Goal: Task Accomplishment & Management: Manage account settings

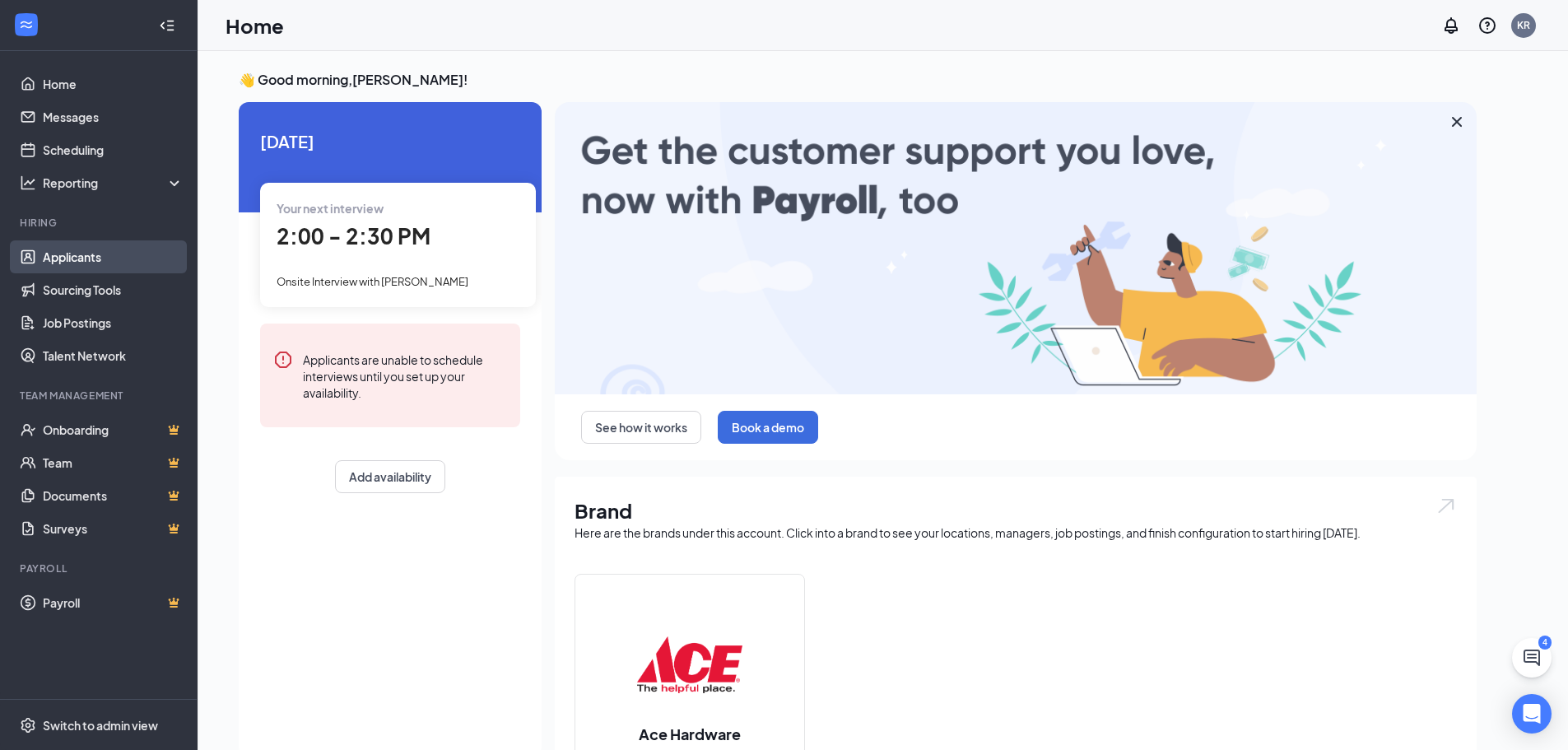
click at [78, 262] on link "Applicants" at bounding box center [112, 257] width 141 height 33
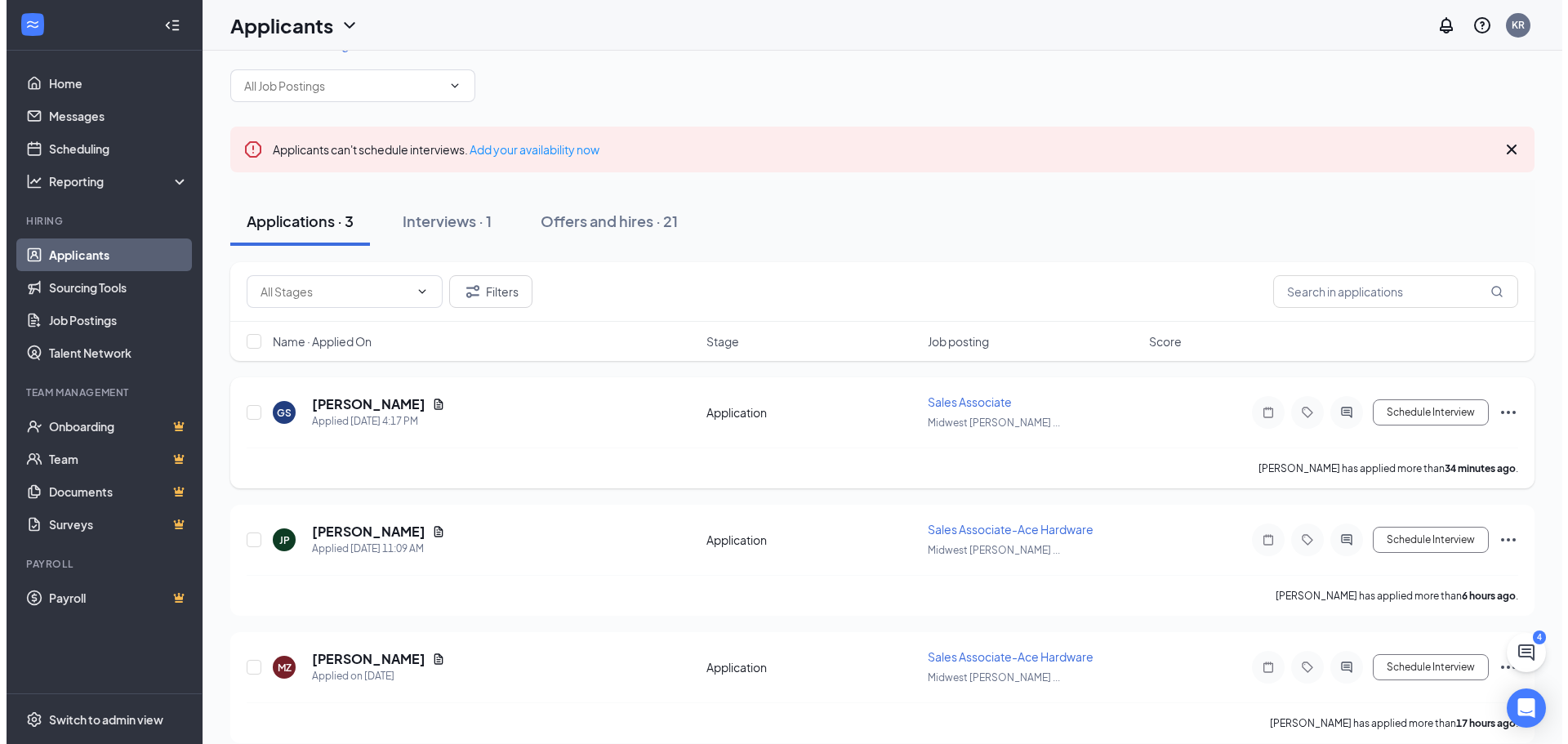
scroll to position [52, 0]
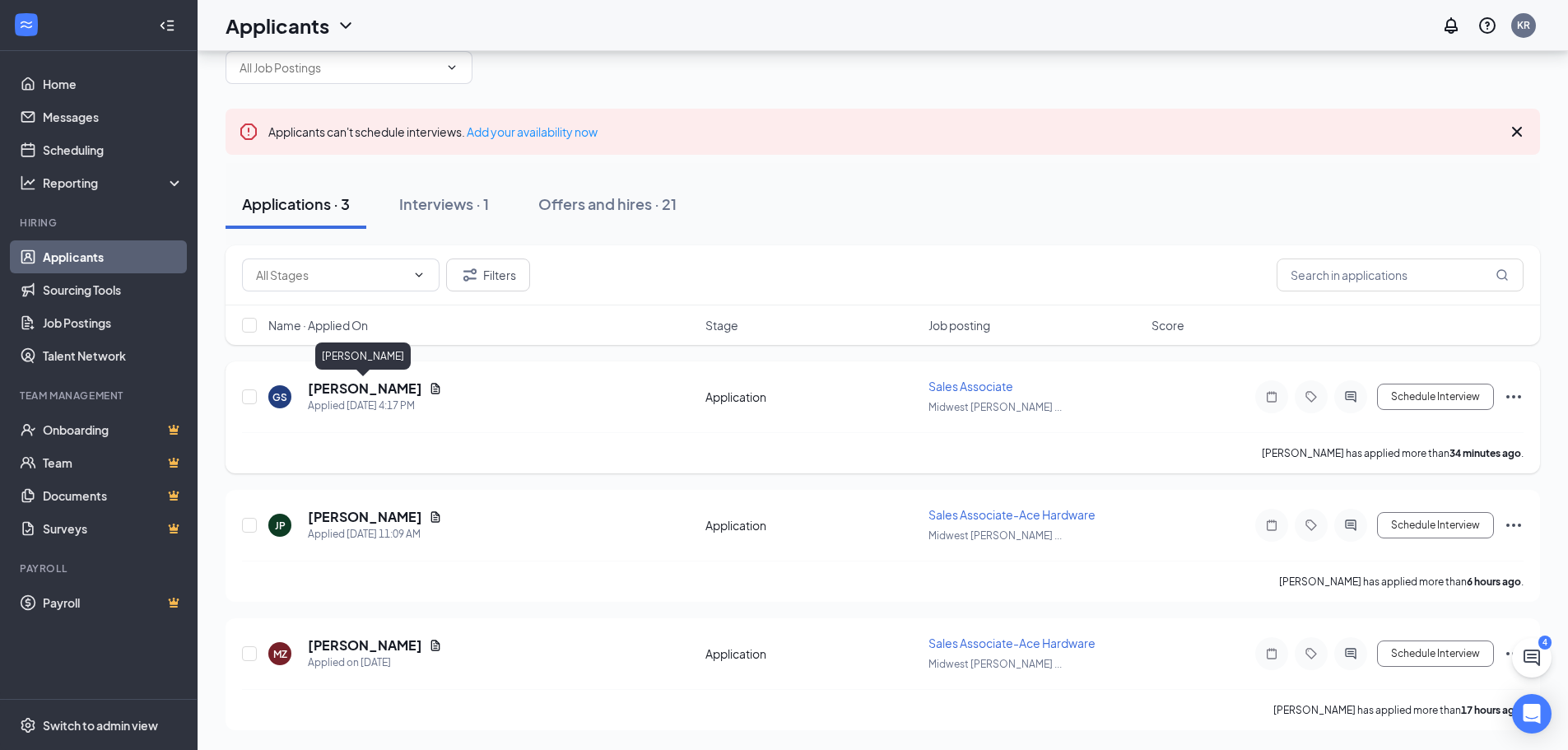
click at [394, 391] on h5 "[PERSON_NAME]" at bounding box center [365, 389] width 114 height 18
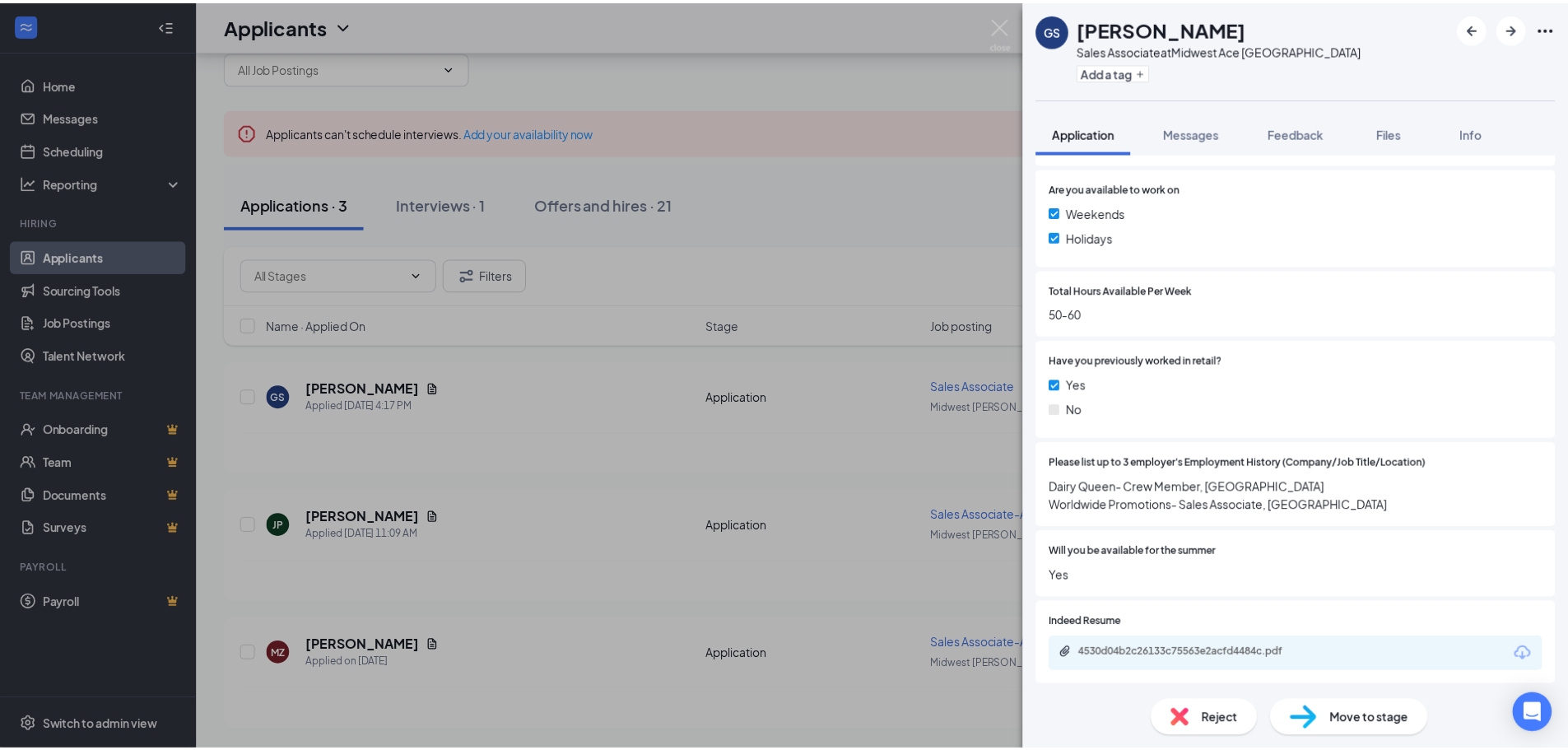
scroll to position [658, 0]
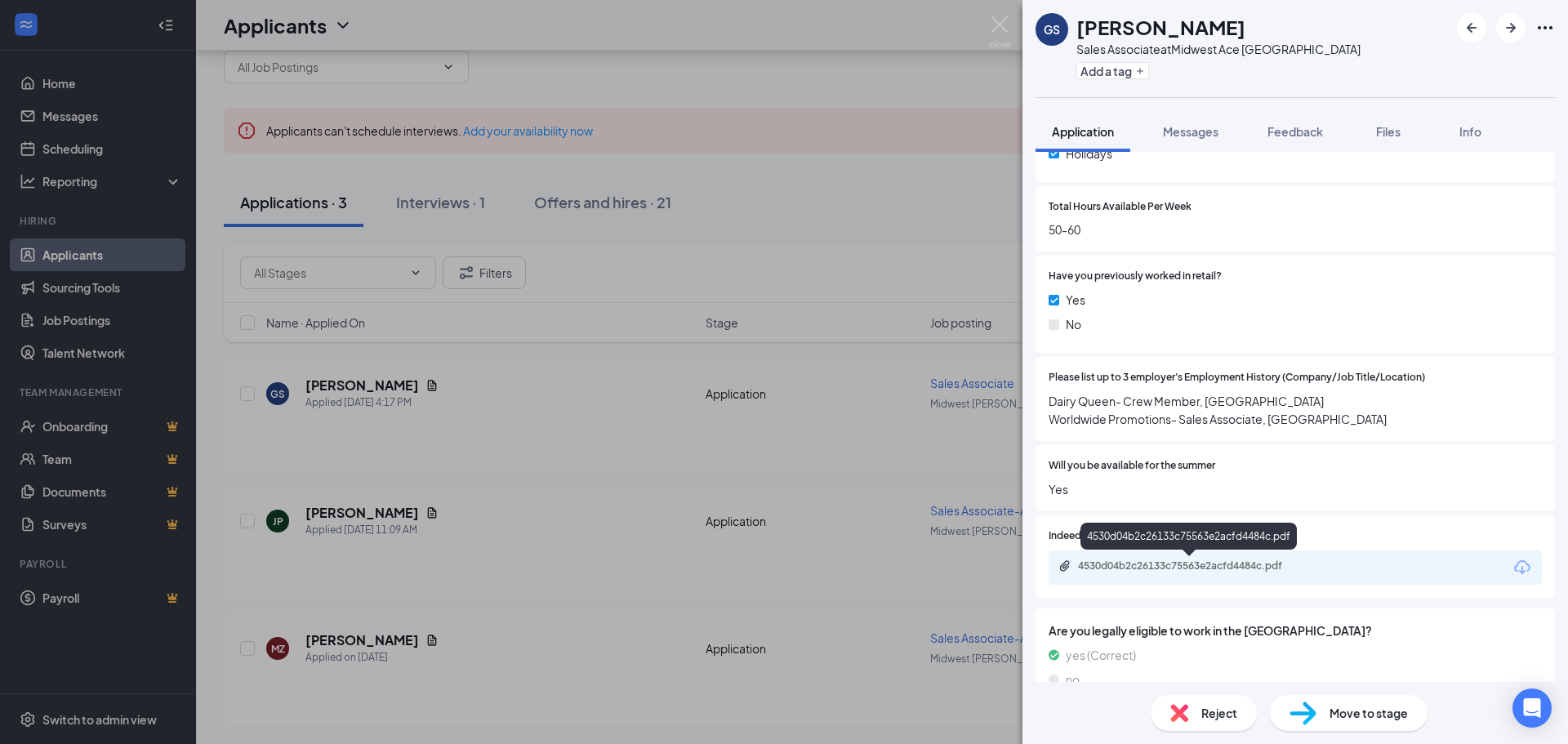
click at [1178, 566] on div "4530d04b2c26133c75563e2acfd4484c.pdf" at bounding box center [1192, 566] width 229 height 13
click at [848, 269] on div "GS [PERSON_NAME] Sales Associate at Midwest Ace [GEOGRAPHIC_DATA] Add a tag App…" at bounding box center [784, 372] width 1568 height 744
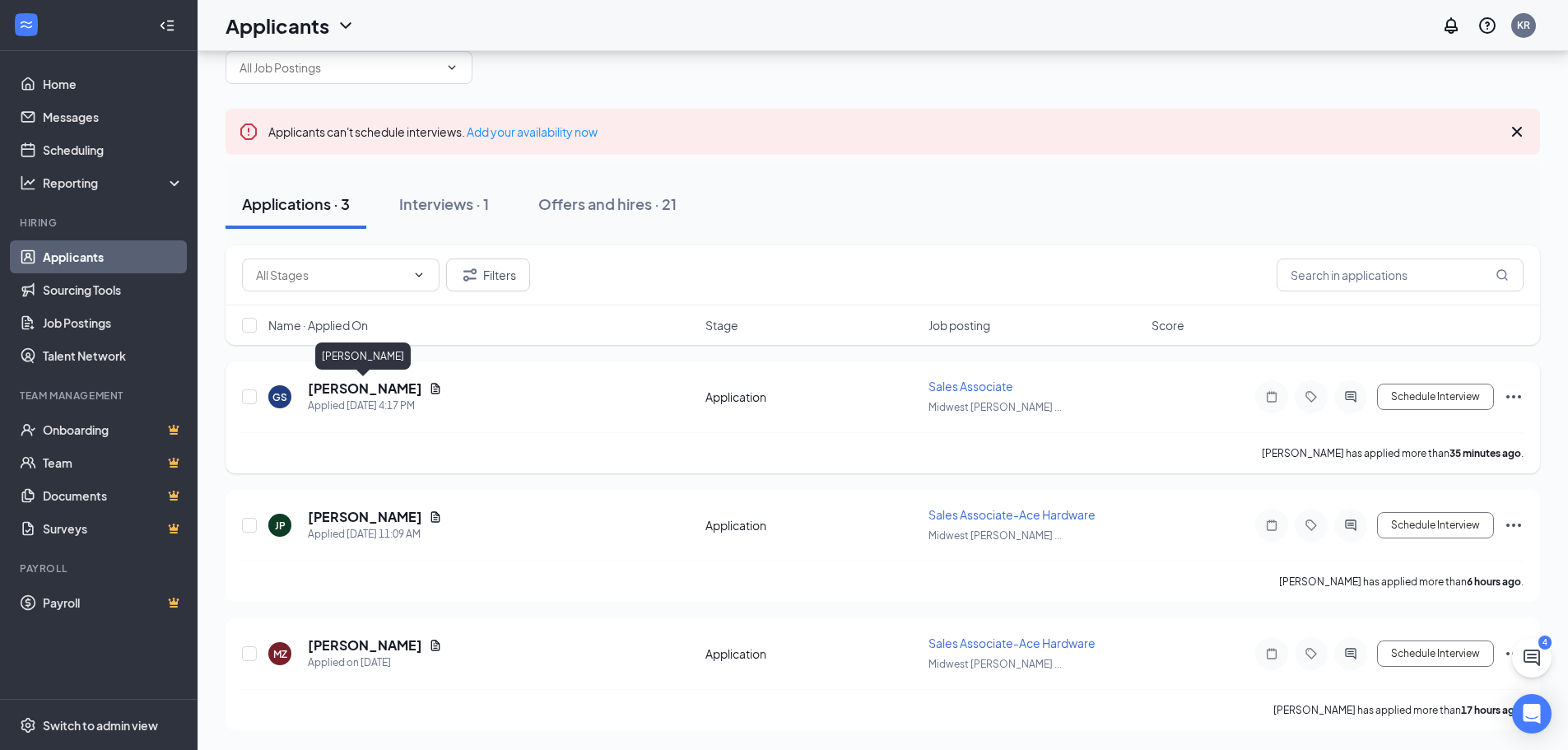
click at [350, 388] on h5 "[PERSON_NAME]" at bounding box center [365, 389] width 114 height 18
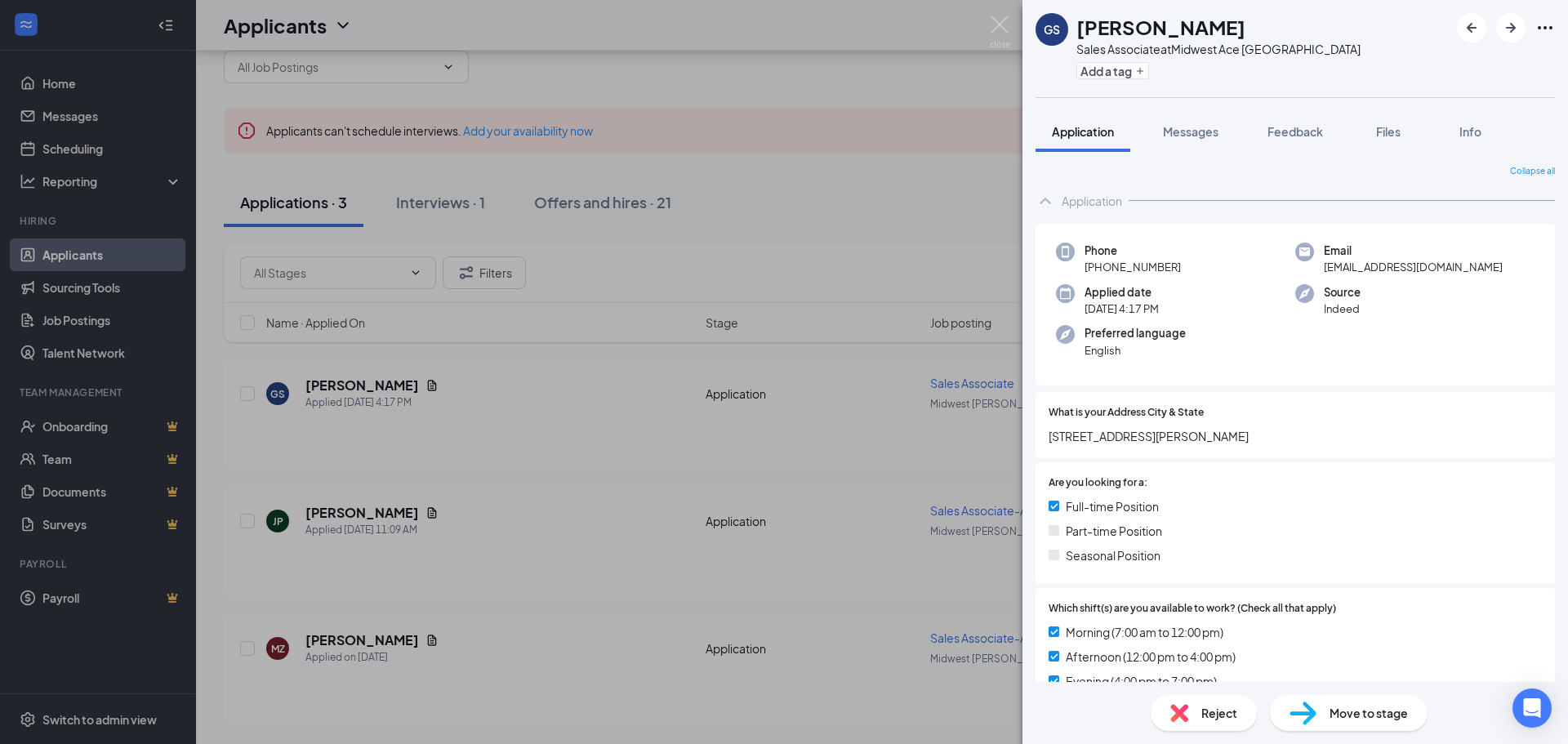
click at [1222, 719] on span "Reject" at bounding box center [1220, 713] width 36 height 18
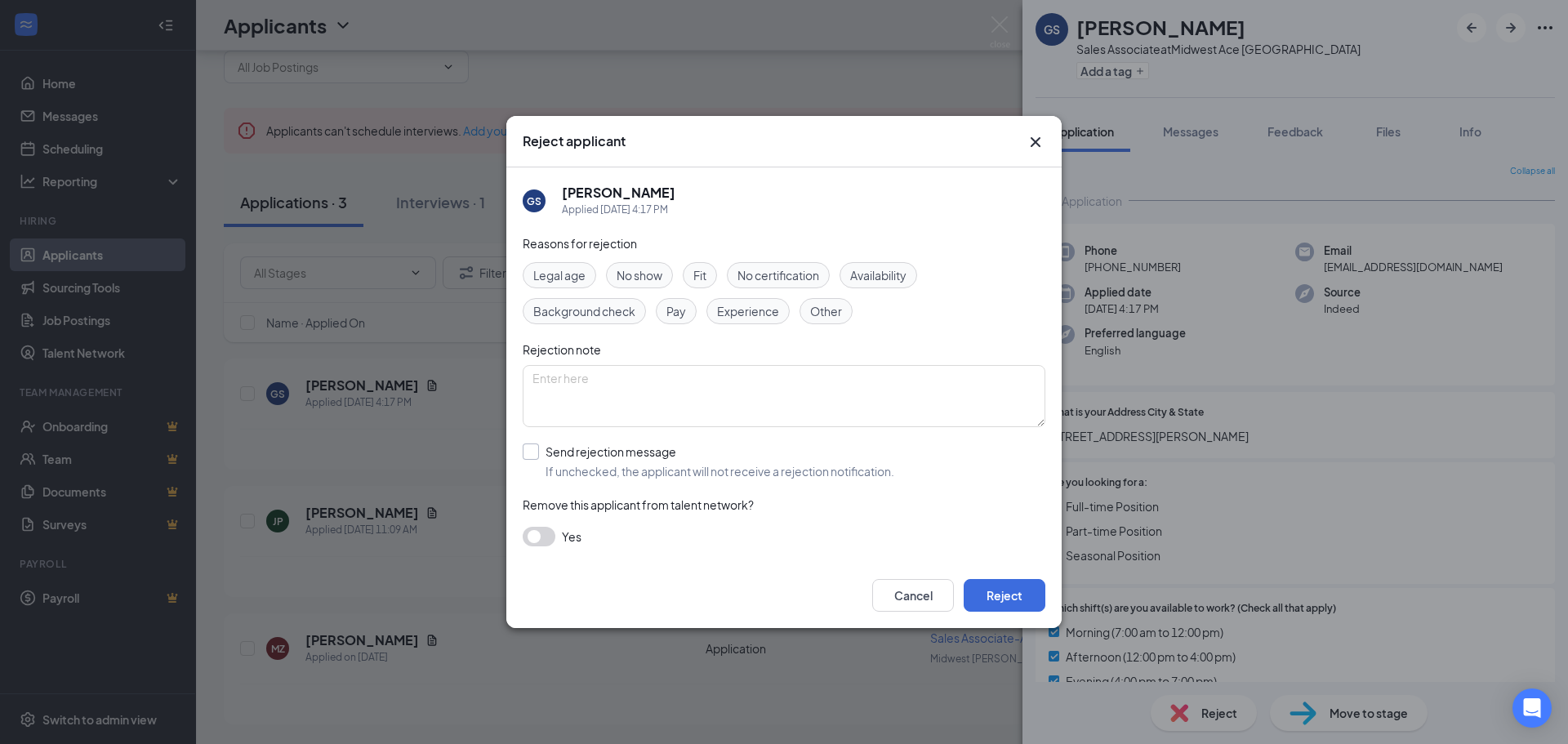
drag, startPoint x: 736, startPoint y: 316, endPoint x: 855, endPoint y: 472, distance: 196.2
click at [737, 316] on span "Experience" at bounding box center [747, 311] width 62 height 18
click at [1010, 602] on button "Reject" at bounding box center [1004, 595] width 82 height 33
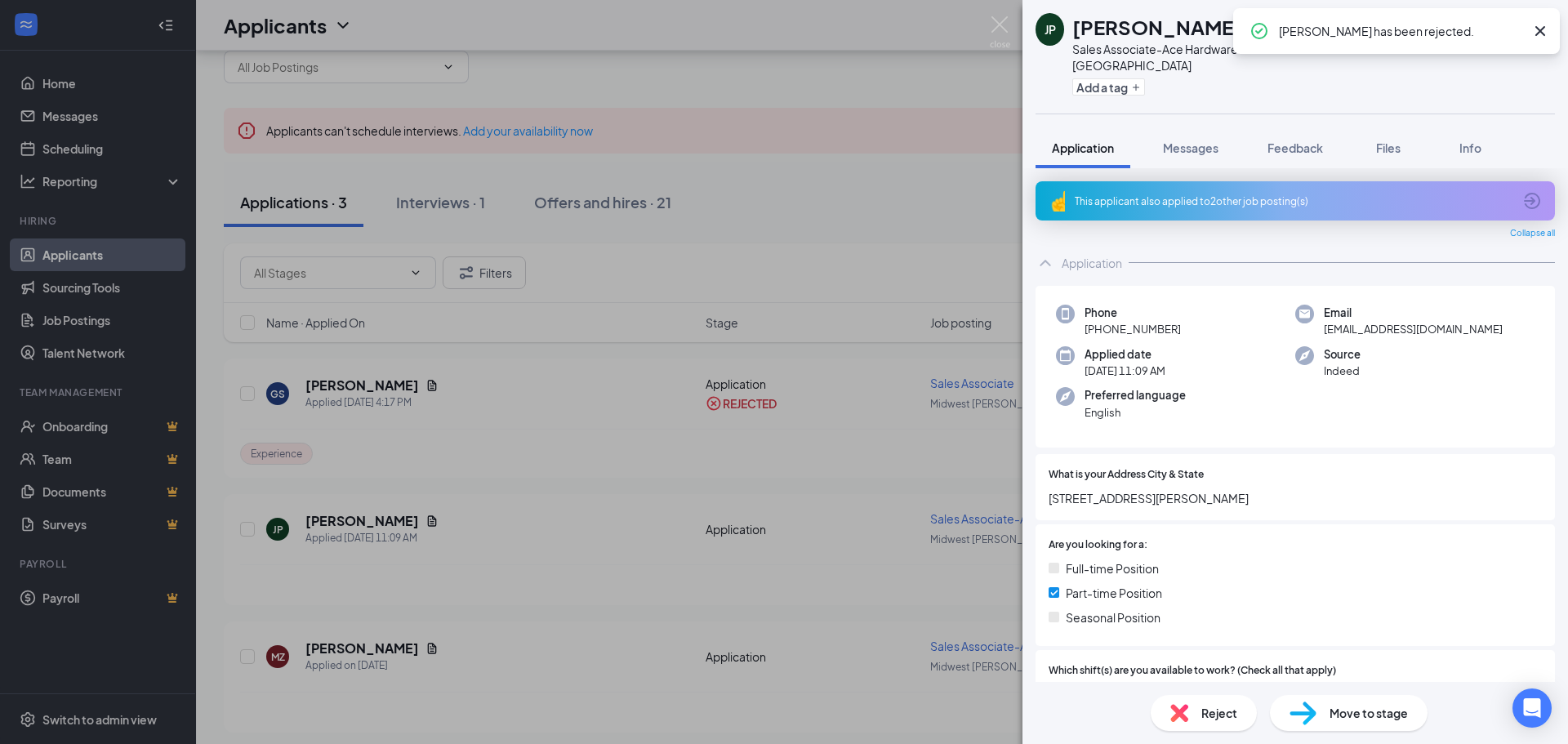
click at [658, 97] on div "[PERSON_NAME] Sales Associate-Ace Hardware at Midwest Ace Hardware - Manhattan …" at bounding box center [784, 372] width 1568 height 744
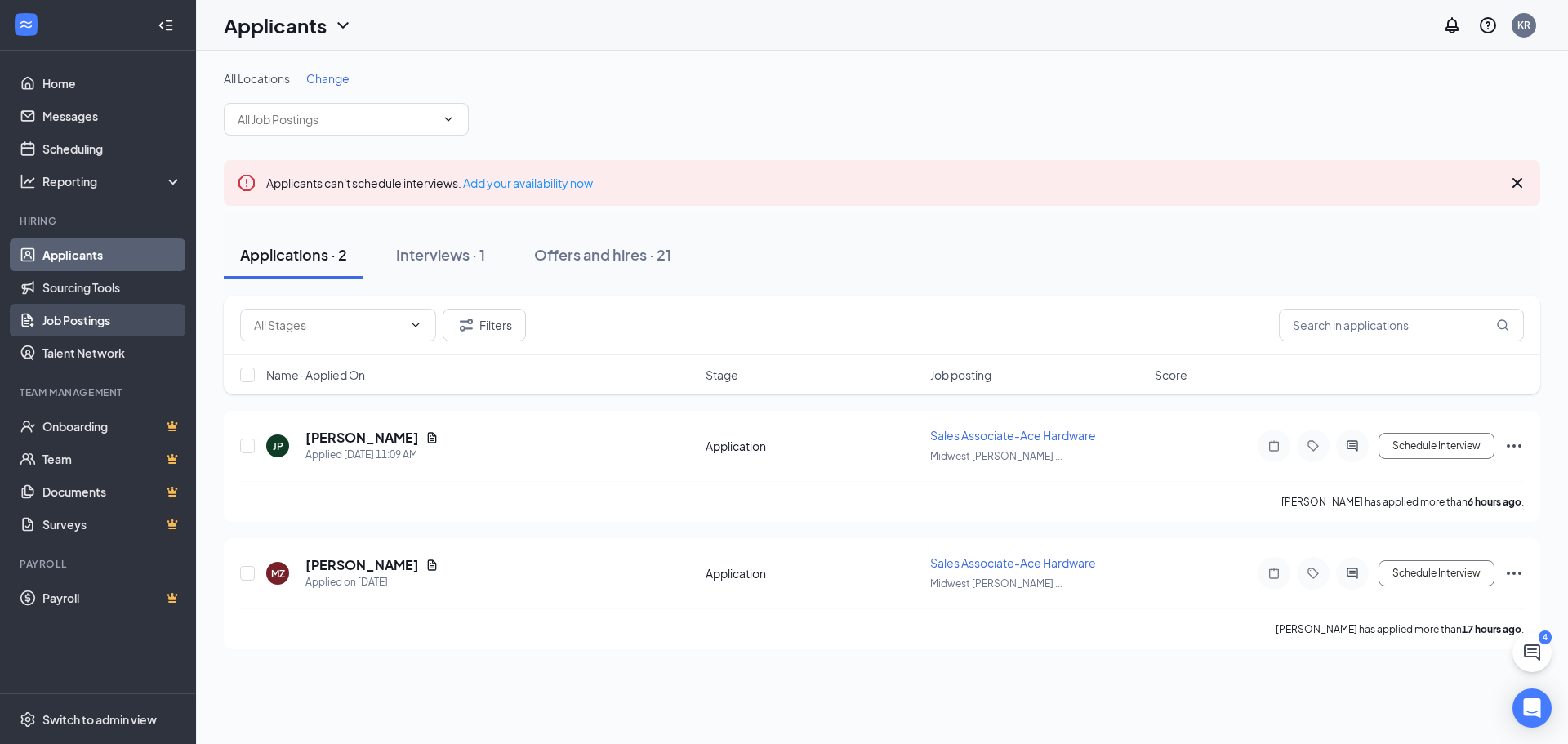
click at [81, 332] on link "Job Postings" at bounding box center [111, 320] width 140 height 33
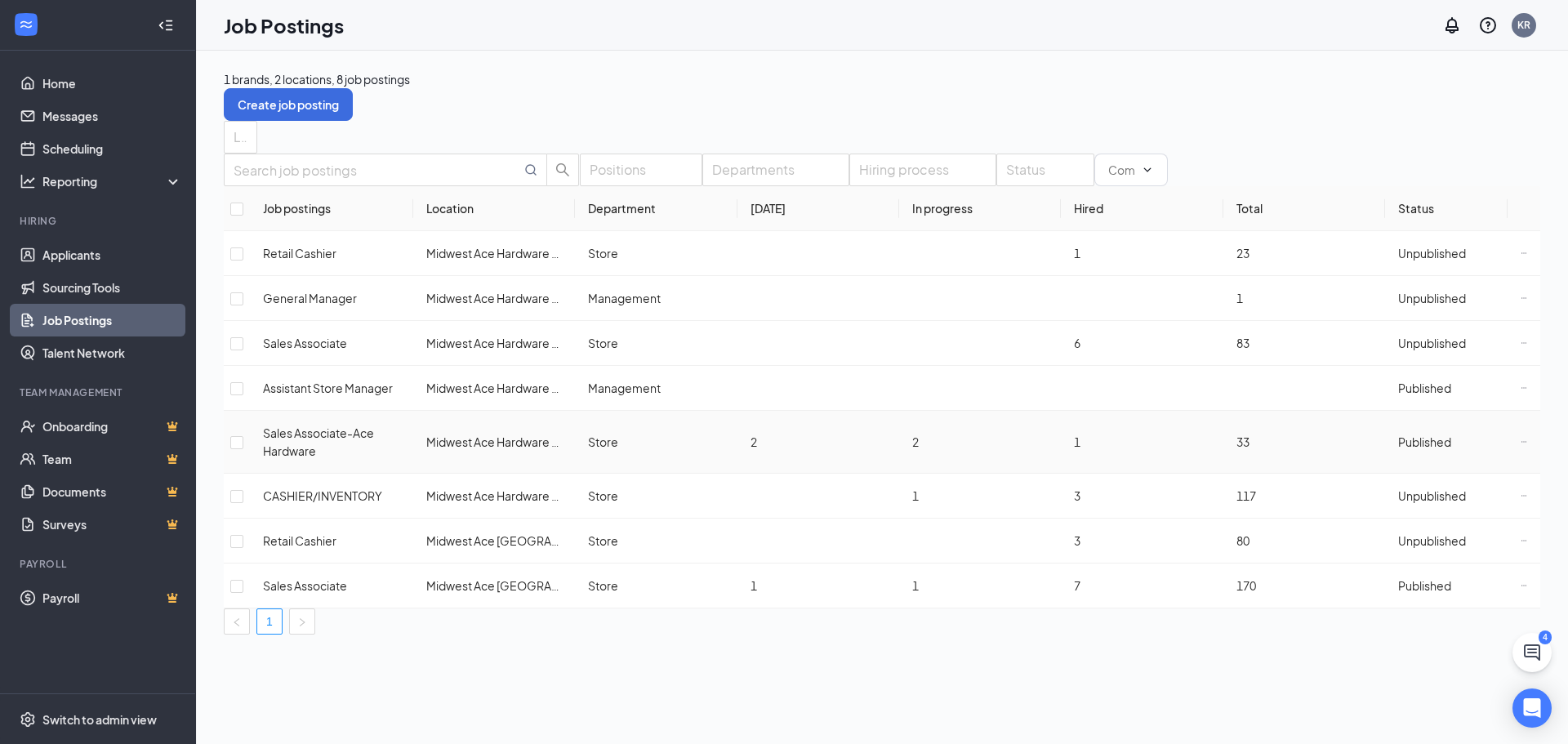
click at [1398, 451] on div "Published" at bounding box center [1424, 442] width 53 height 18
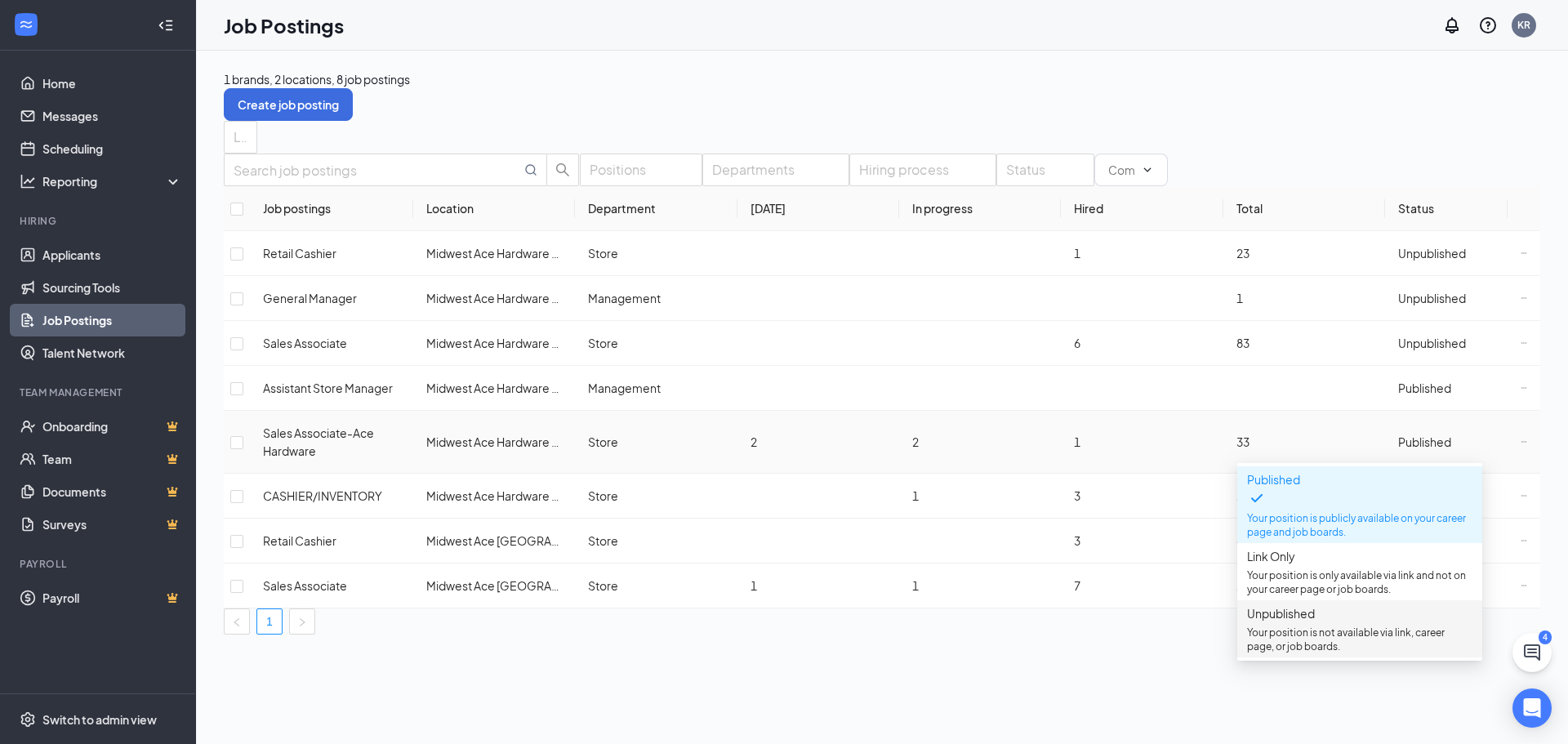
click at [1288, 621] on span "Unpublished" at bounding box center [1281, 614] width 68 height 15
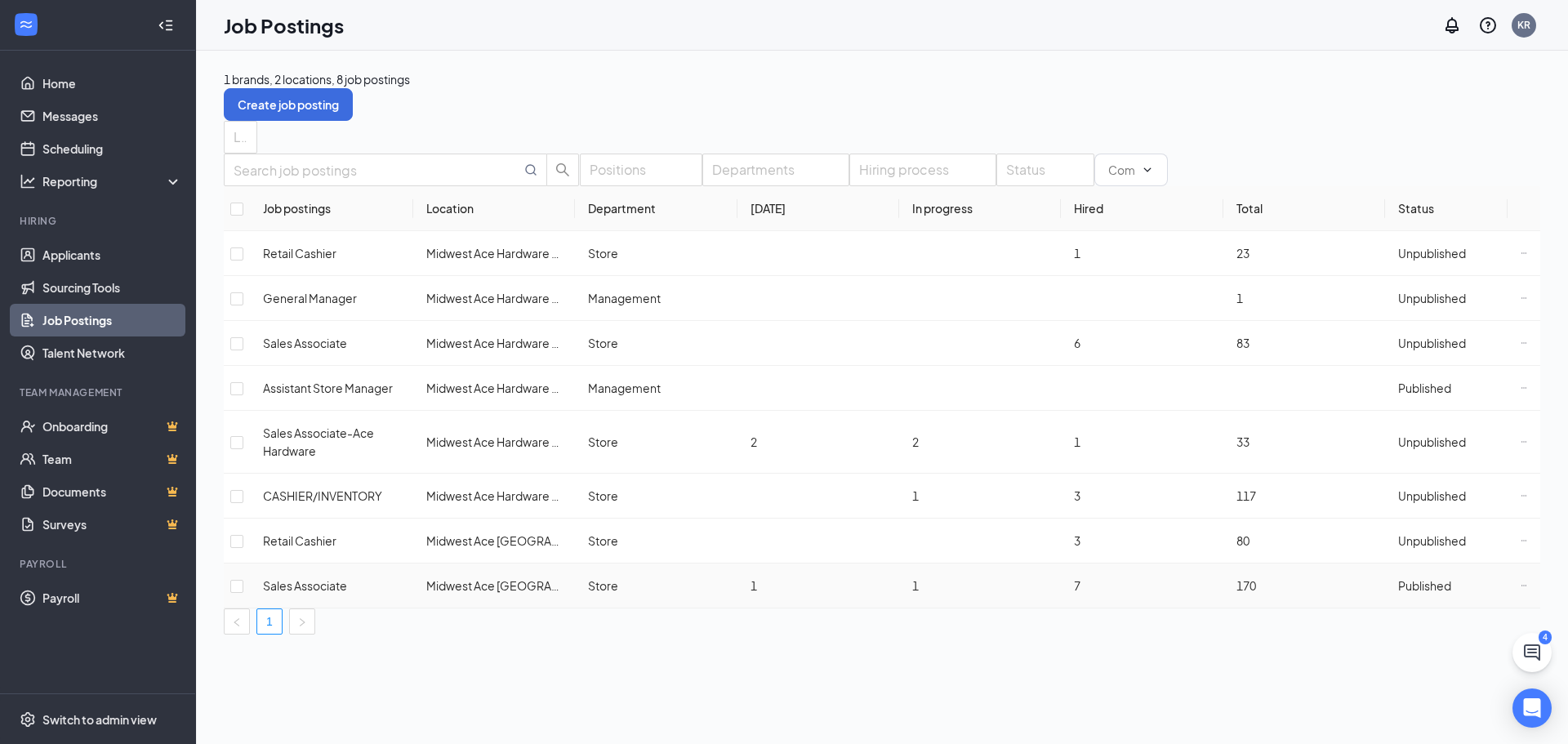
click at [1521, 582] on icon "Ellipses" at bounding box center [1524, 585] width 7 height 7
click at [1176, 490] on td "3" at bounding box center [1142, 496] width 162 height 45
click at [1417, 578] on span "Published" at bounding box center [1424, 585] width 53 height 15
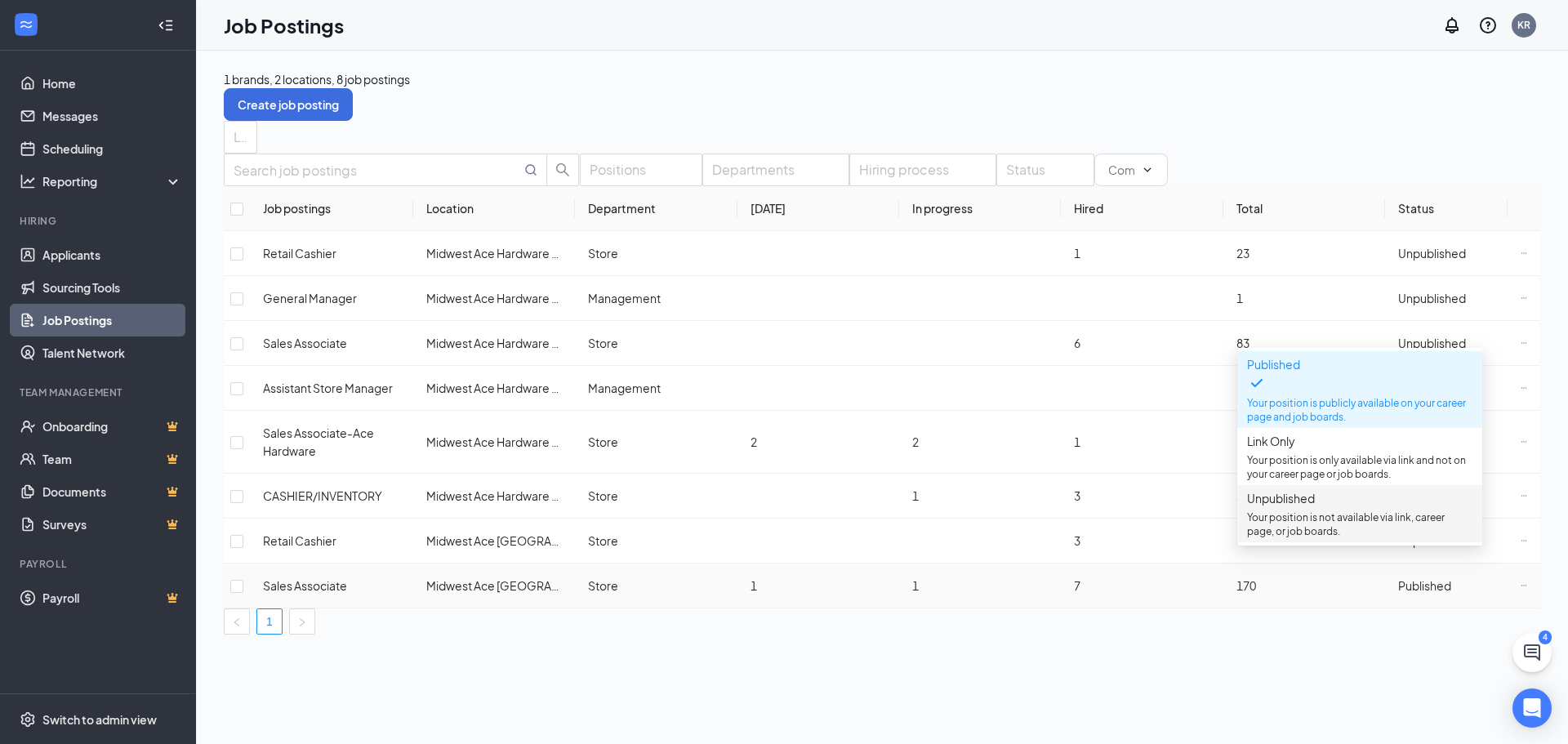
click at [1286, 520] on p "Your position is not available via link, career page, or job boards." at bounding box center [1359, 524] width 225 height 28
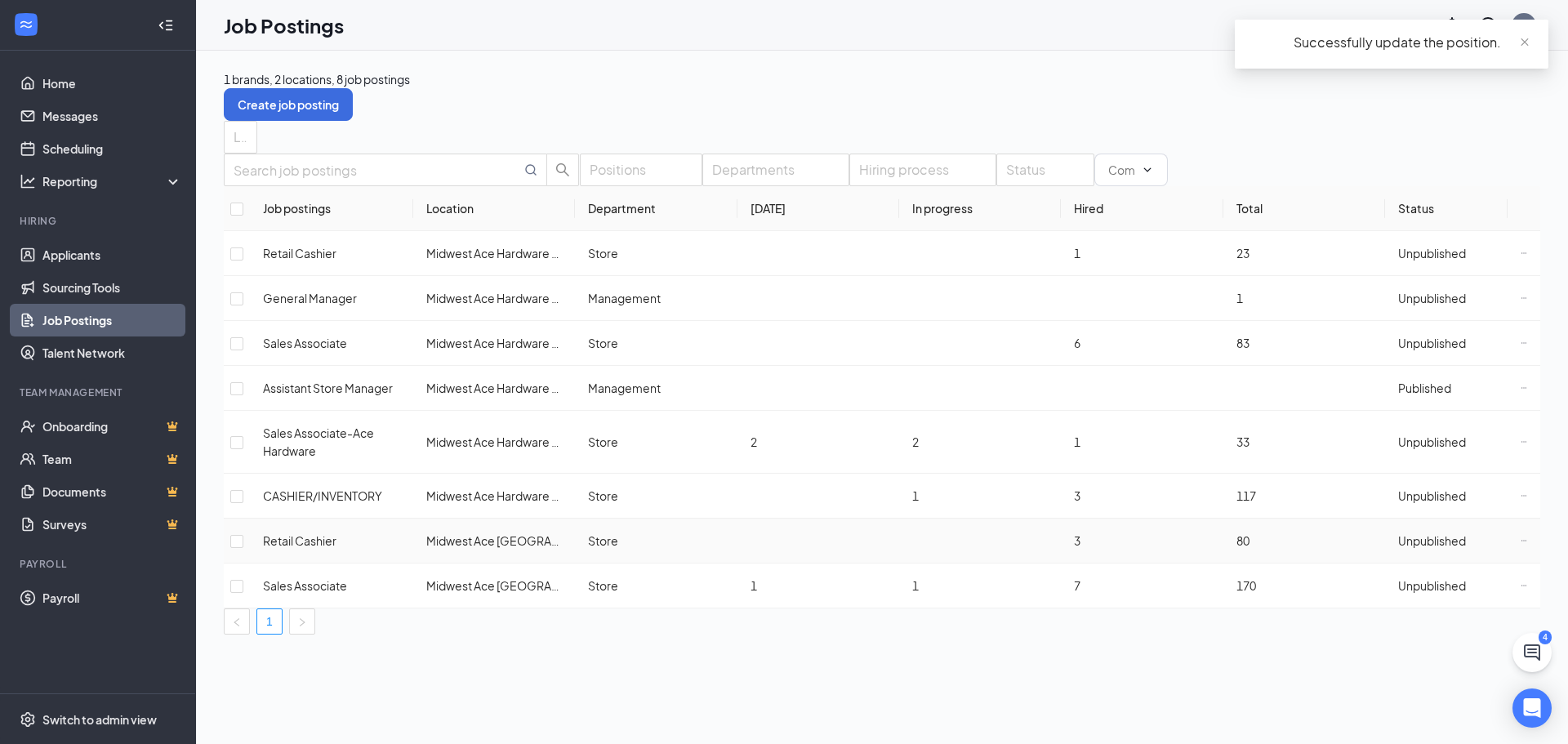
click at [1398, 533] on span "Unpublished" at bounding box center [1432, 541] width 68 height 15
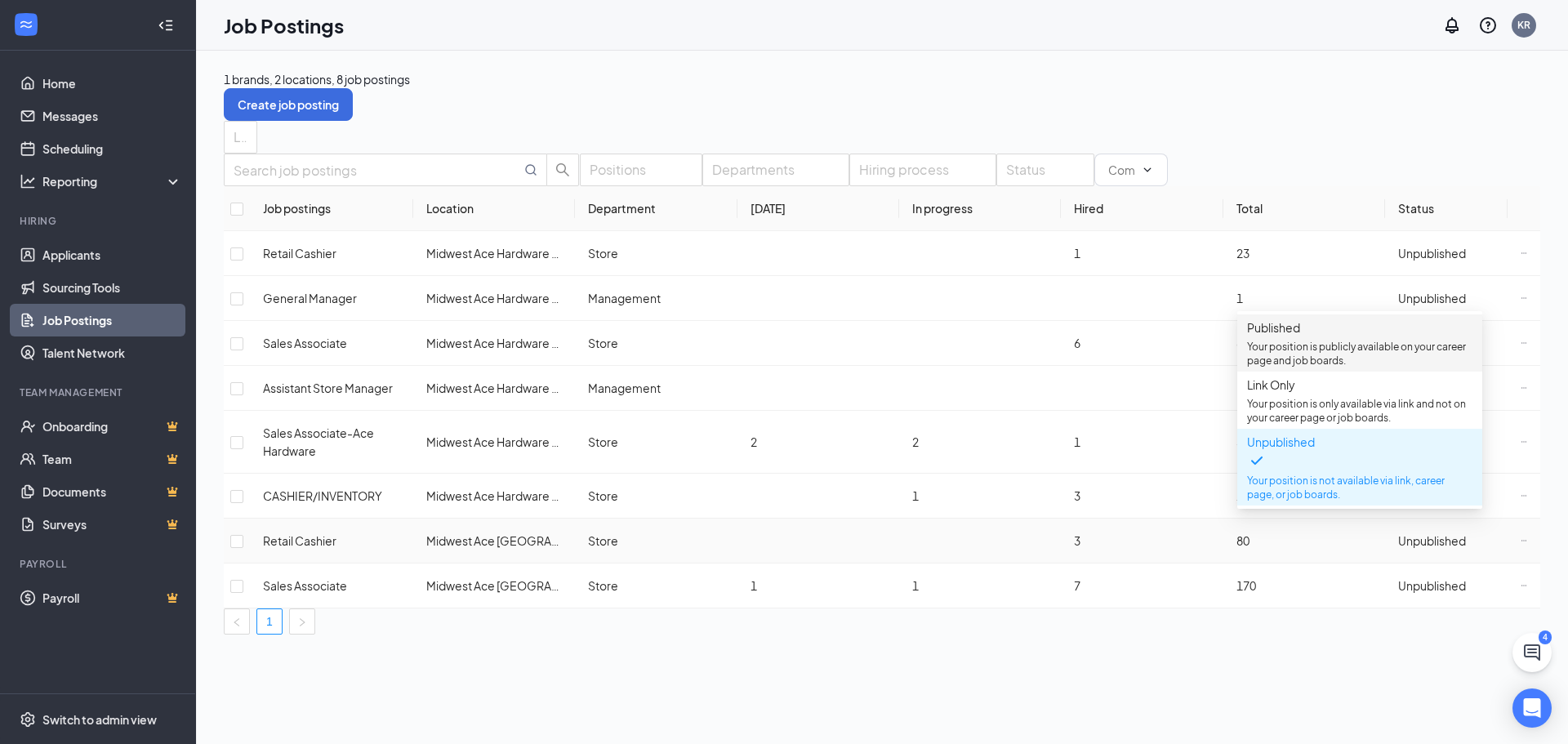
click at [1280, 347] on p "Your position is publicly available on your career page and job boards." at bounding box center [1359, 353] width 225 height 28
